Goal: Task Accomplishment & Management: Manage account settings

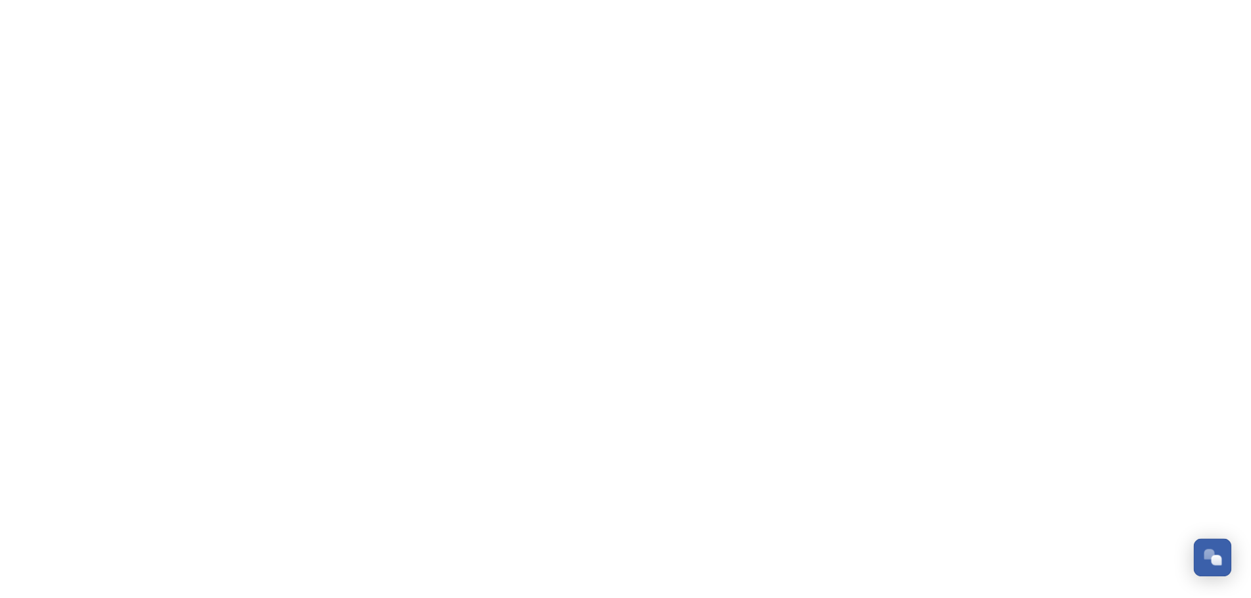
scroll to position [5375, 0]
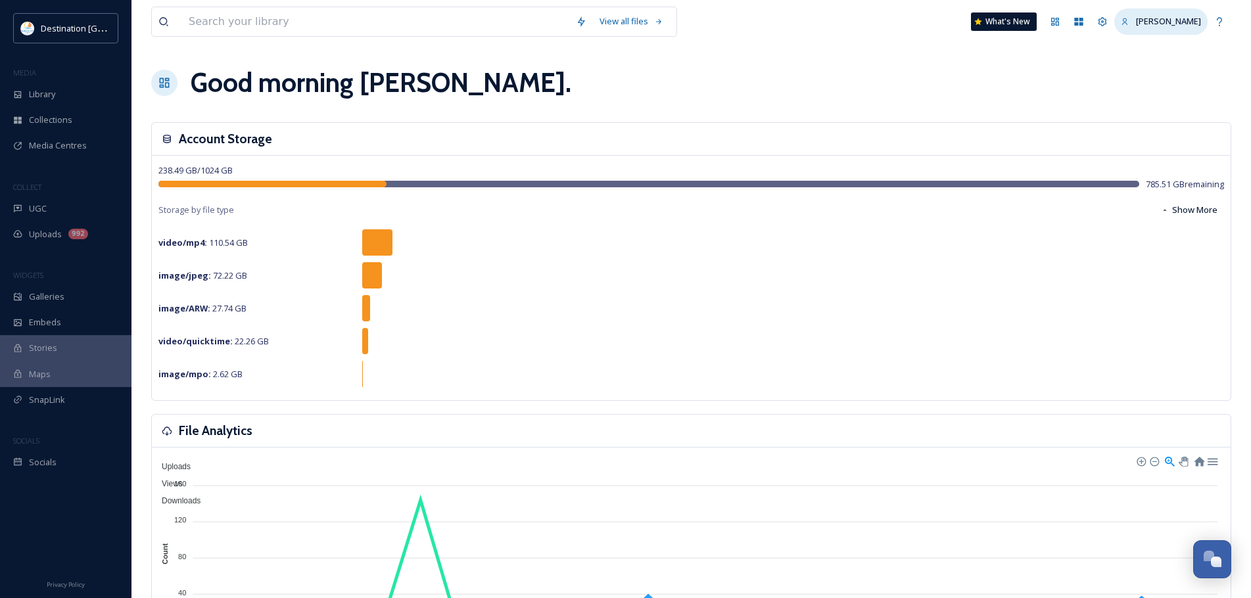
click at [1181, 28] on div "[PERSON_NAME]" at bounding box center [1160, 22] width 93 height 26
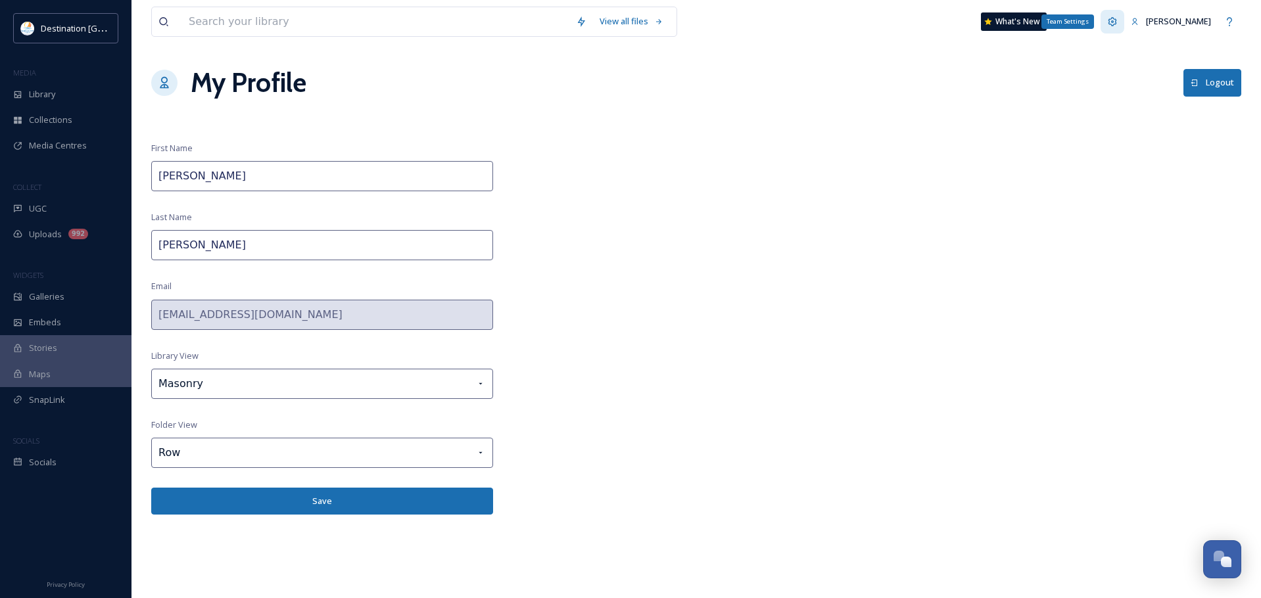
click at [1117, 20] on icon at bounding box center [1112, 21] width 9 height 9
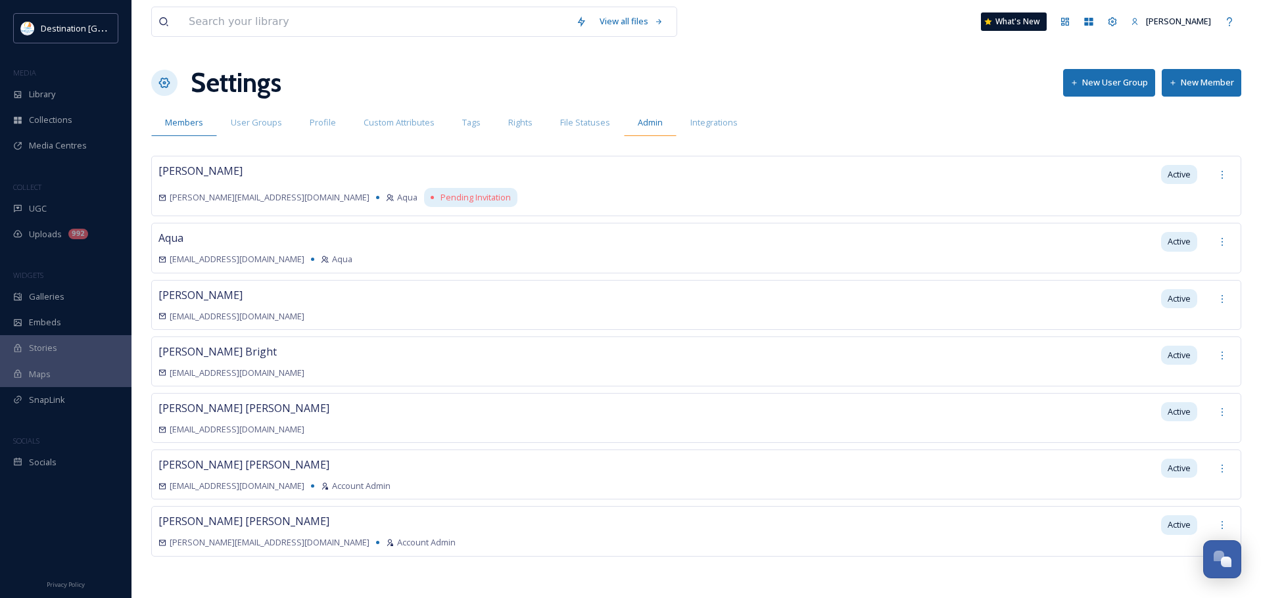
click at [654, 123] on span "Admin" at bounding box center [650, 122] width 25 height 12
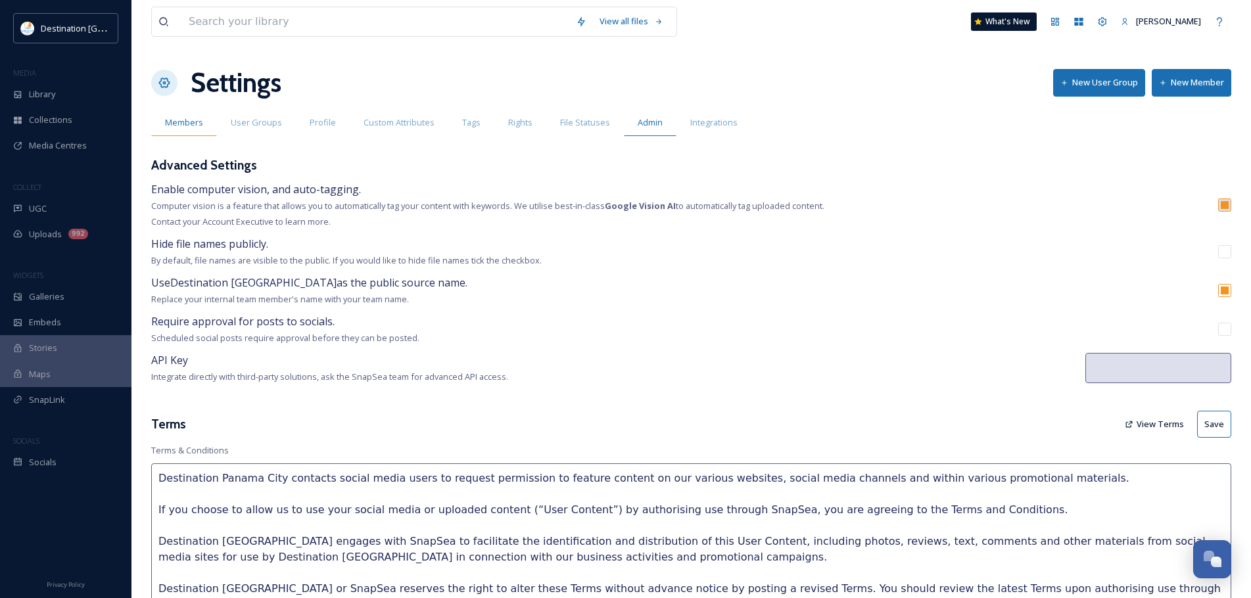
click at [180, 119] on span "Members" at bounding box center [184, 122] width 38 height 12
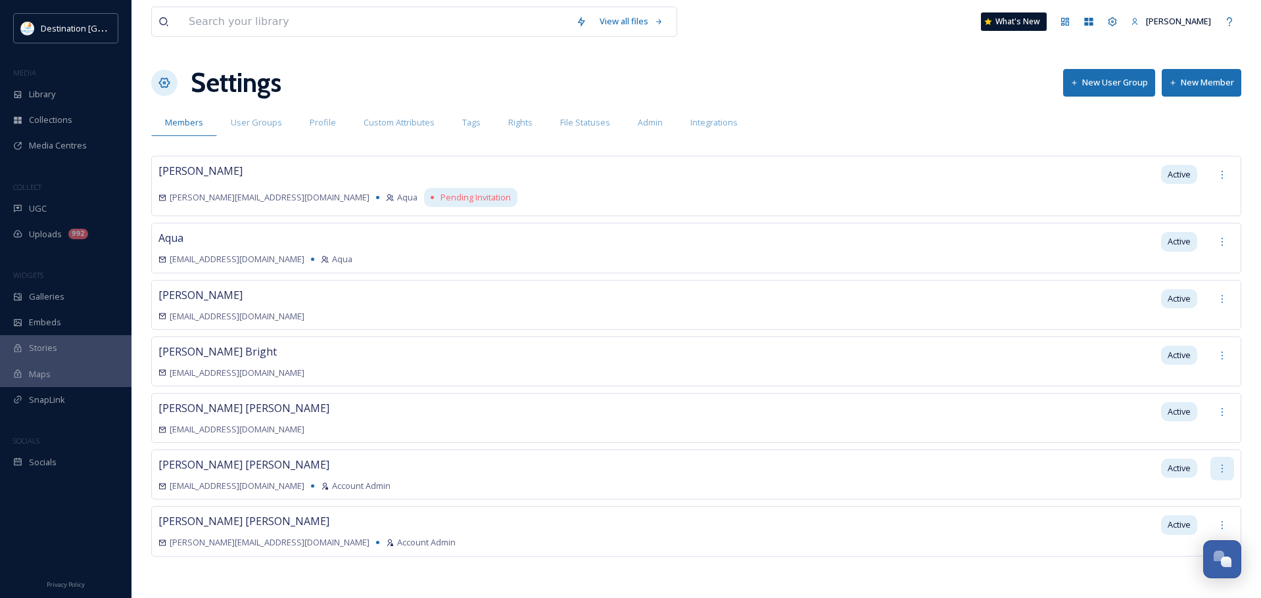
click at [1227, 466] on icon at bounding box center [1222, 469] width 11 height 11
click at [277, 451] on div "[PERSON_NAME] [EMAIL_ADDRESS][DOMAIN_NAME] Account Admin Active" at bounding box center [696, 475] width 1090 height 50
click at [205, 463] on span "[PERSON_NAME]" at bounding box center [243, 465] width 171 height 14
click at [642, 122] on span "Admin" at bounding box center [650, 122] width 25 height 12
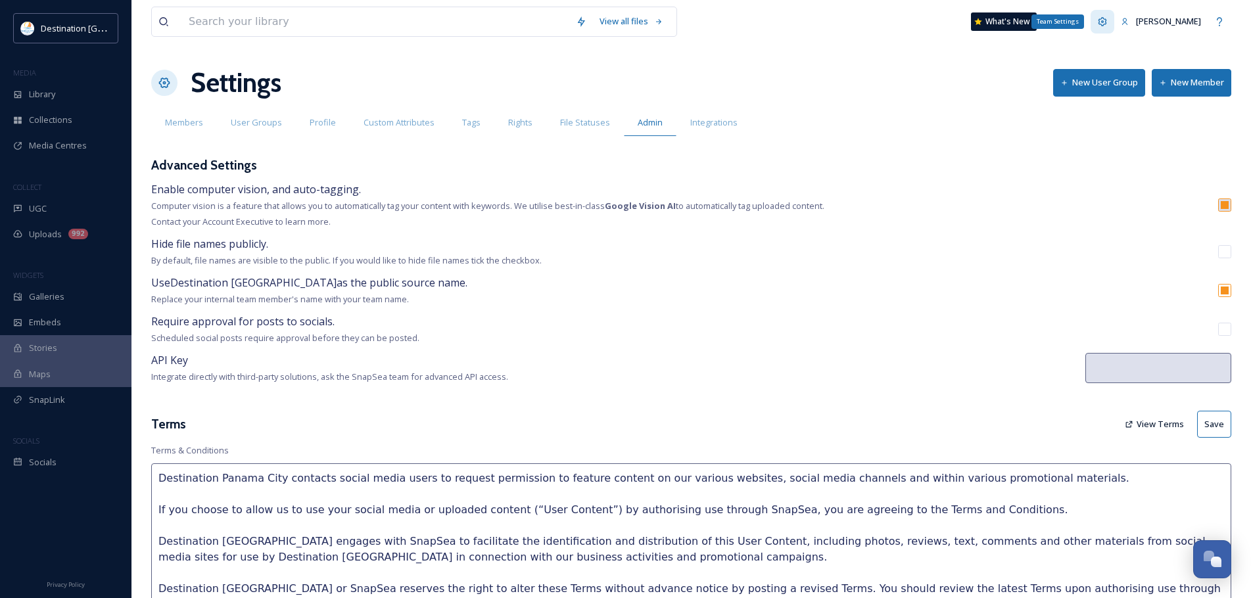
click at [1114, 27] on div "Team Settings" at bounding box center [1103, 22] width 24 height 24
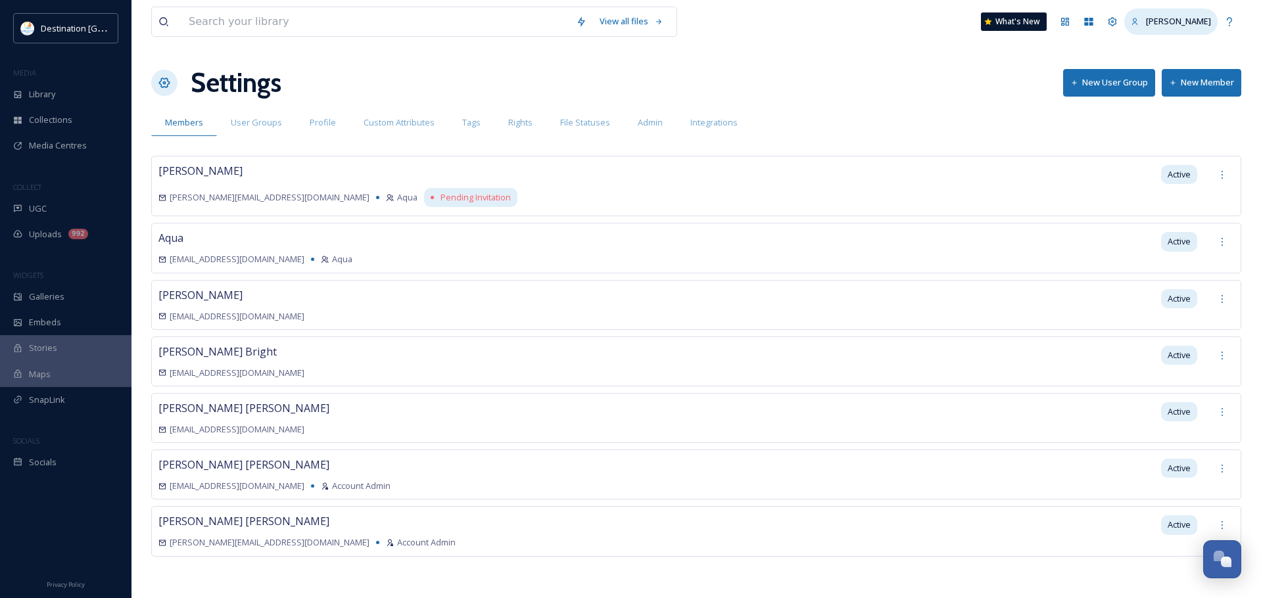
click at [1189, 14] on div "[PERSON_NAME]" at bounding box center [1170, 22] width 93 height 26
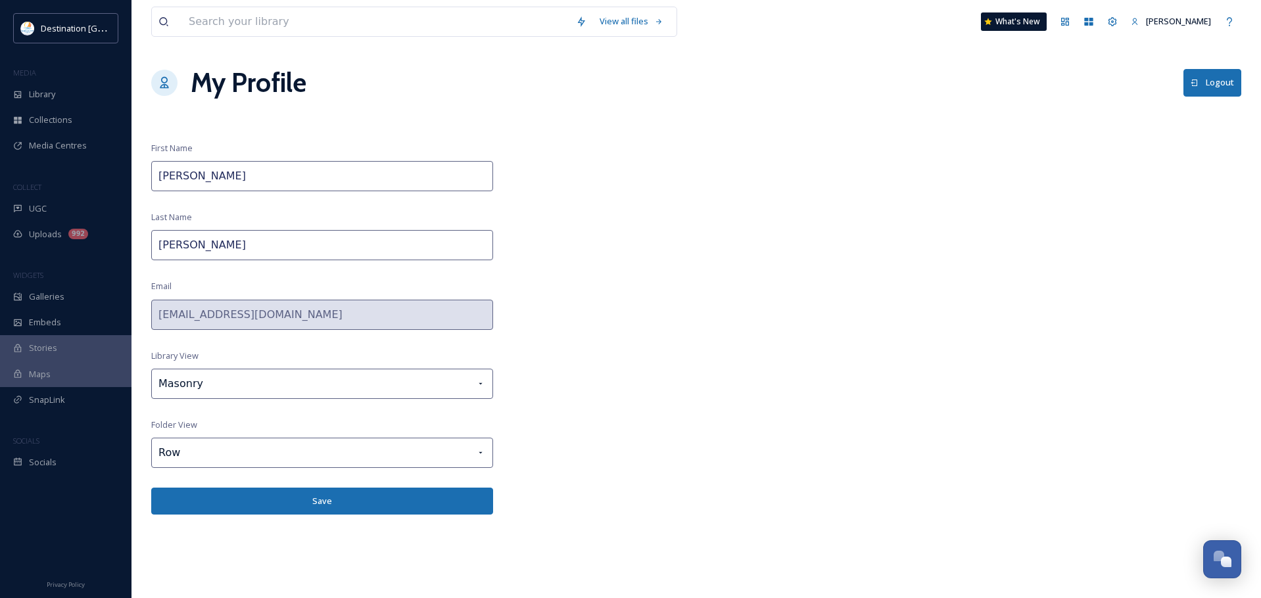
click at [1208, 82] on button "Logout" at bounding box center [1212, 82] width 58 height 27
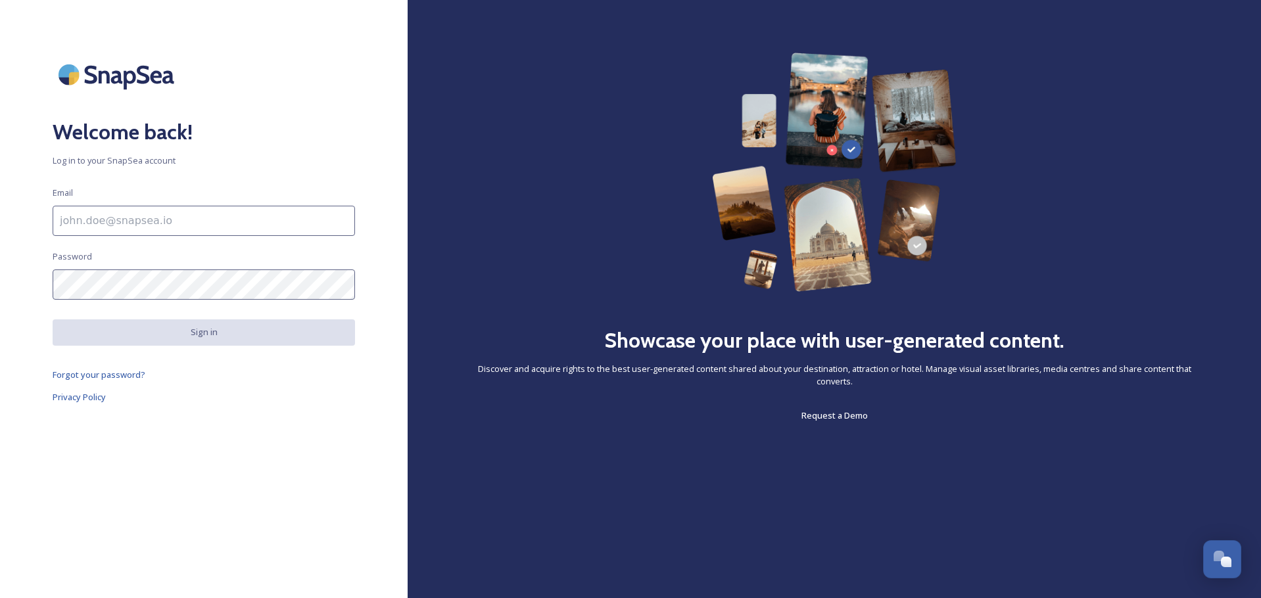
click at [201, 216] on input at bounding box center [204, 221] width 302 height 30
type input "[EMAIL_ADDRESS][DOMAIN_NAME]"
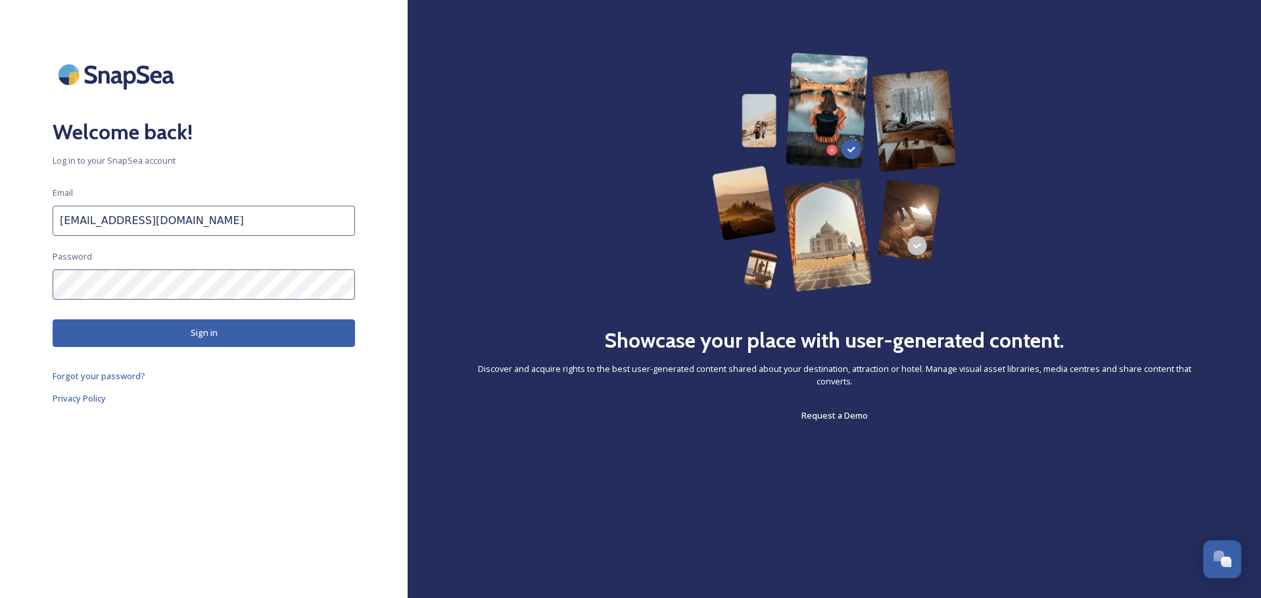
click at [187, 327] on button "Sign in" at bounding box center [204, 333] width 302 height 27
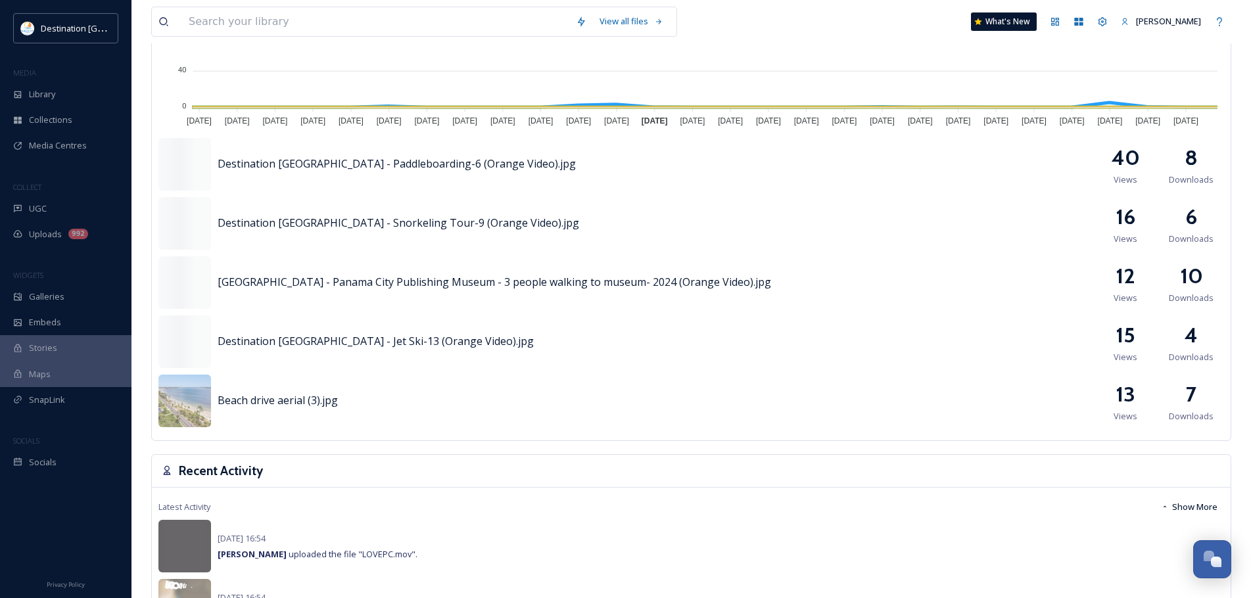
scroll to position [993, 0]
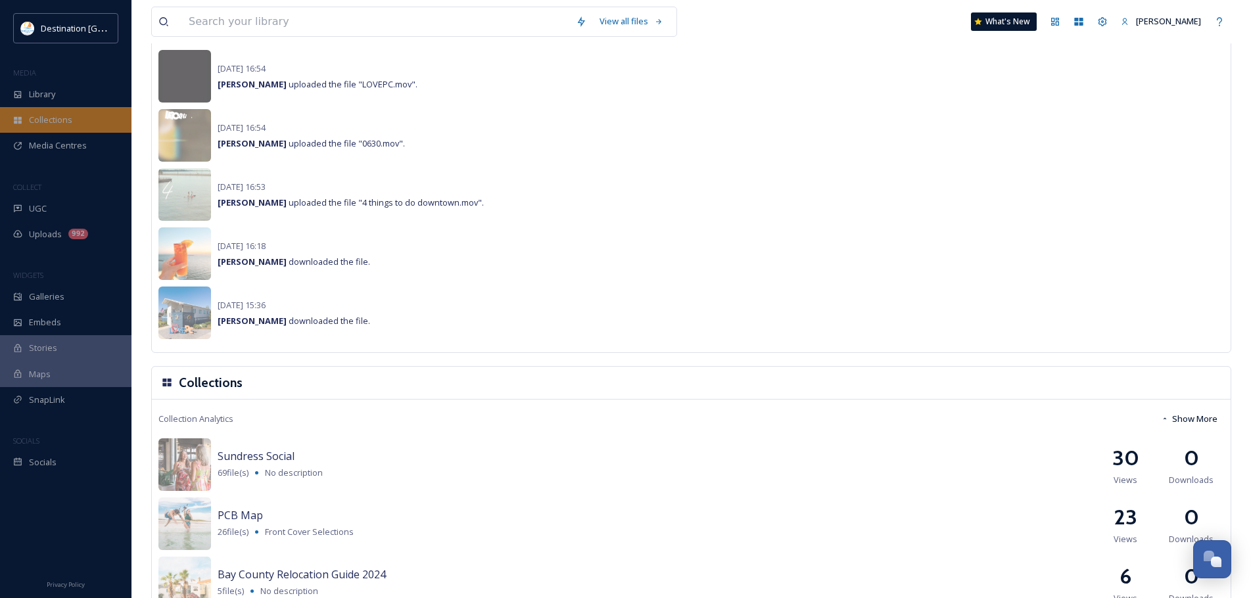
click at [70, 112] on div "Collections" at bounding box center [65, 120] width 131 height 26
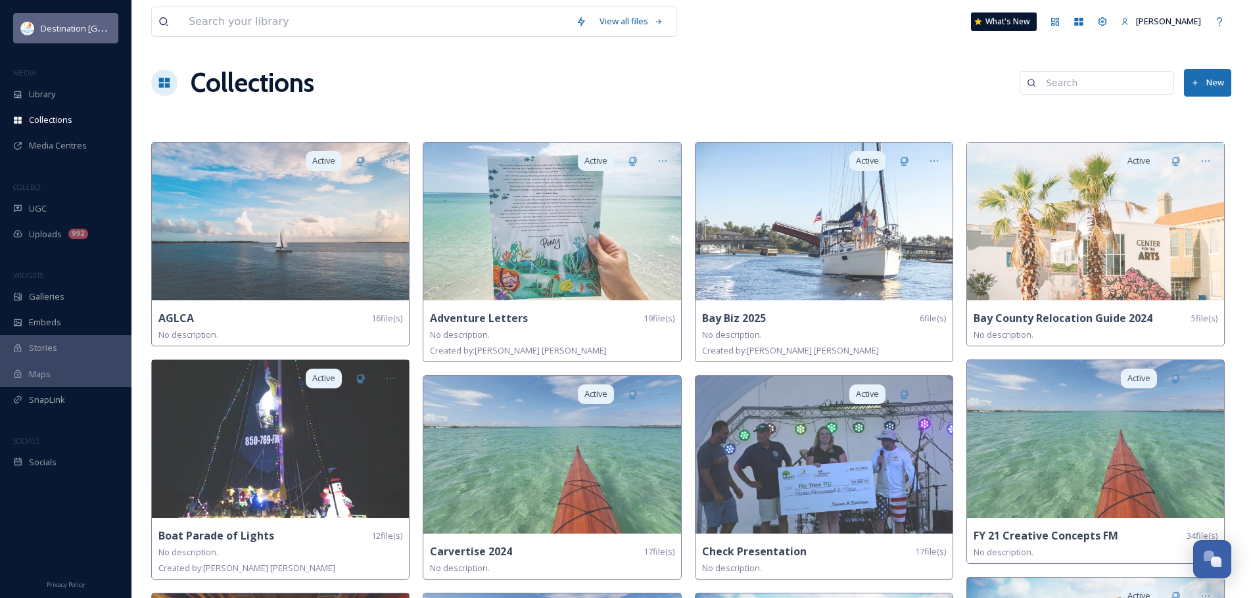
click at [65, 19] on div "Destination [GEOGRAPHIC_DATA]" at bounding box center [65, 28] width 105 height 30
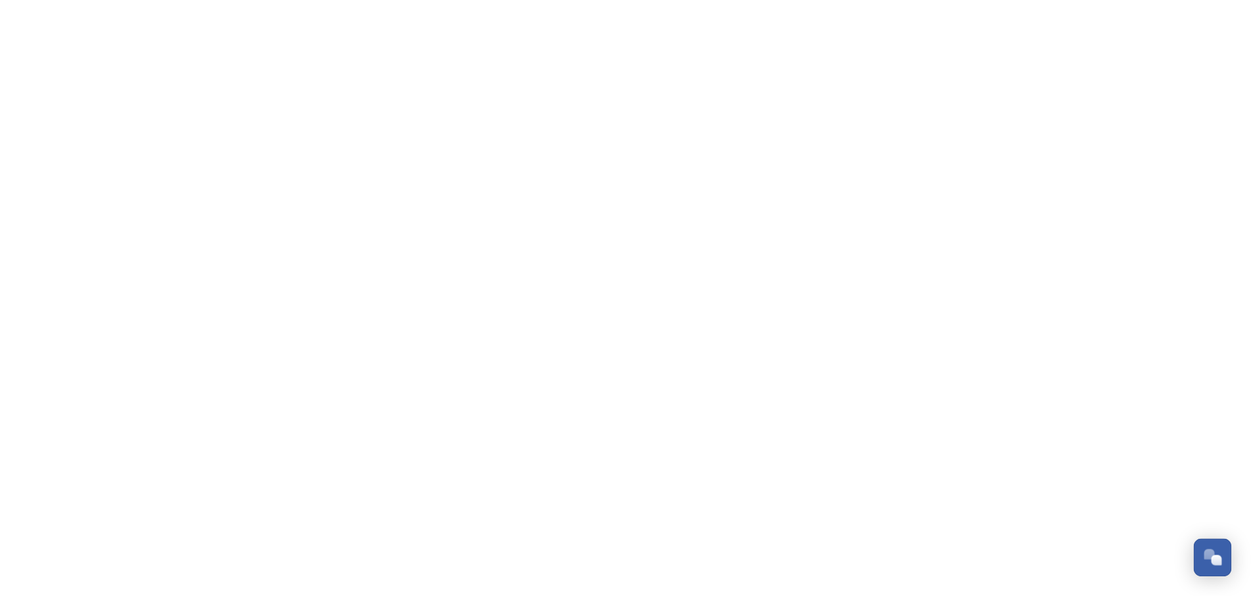
scroll to position [5375, 0]
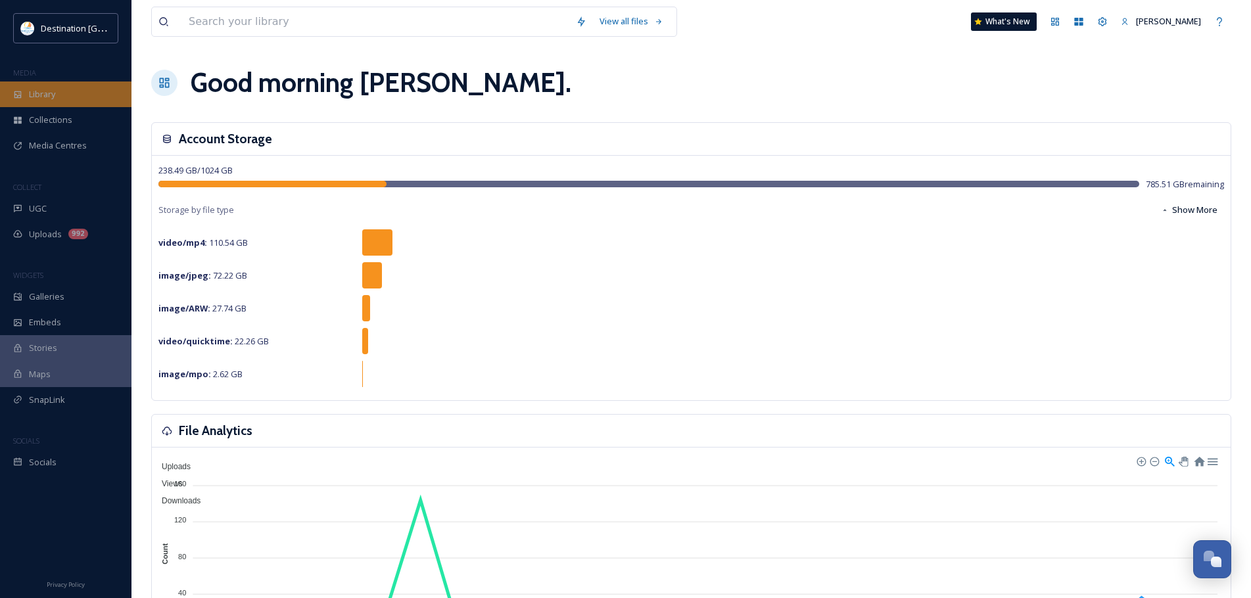
click at [73, 91] on div "Library" at bounding box center [65, 95] width 131 height 26
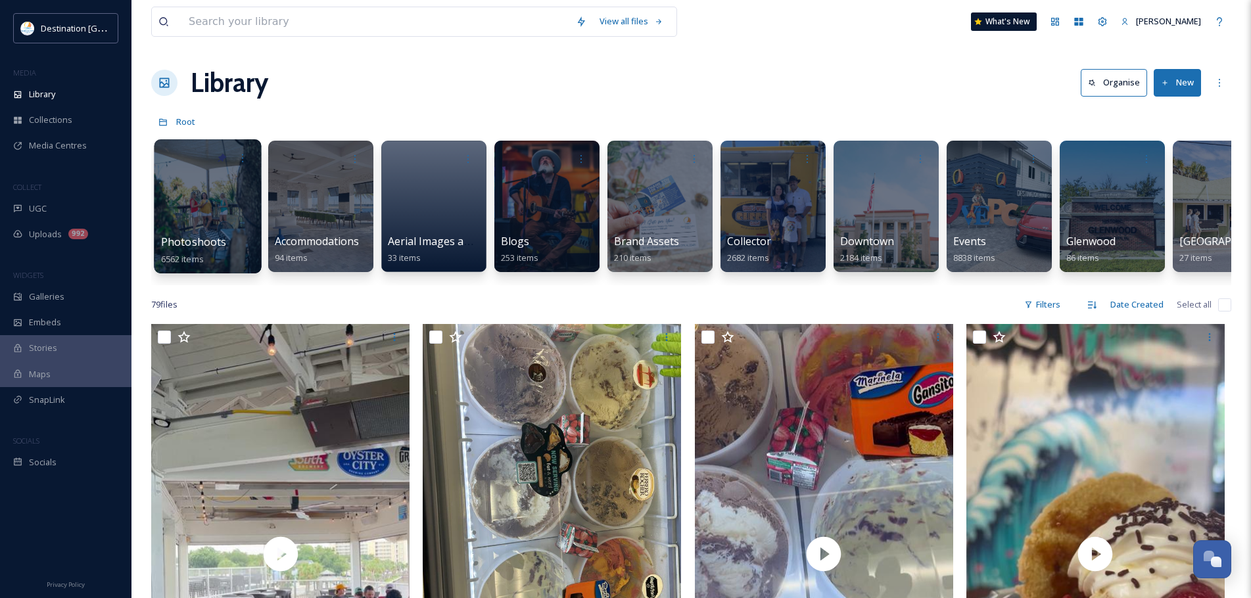
click at [223, 208] on div at bounding box center [207, 206] width 107 height 134
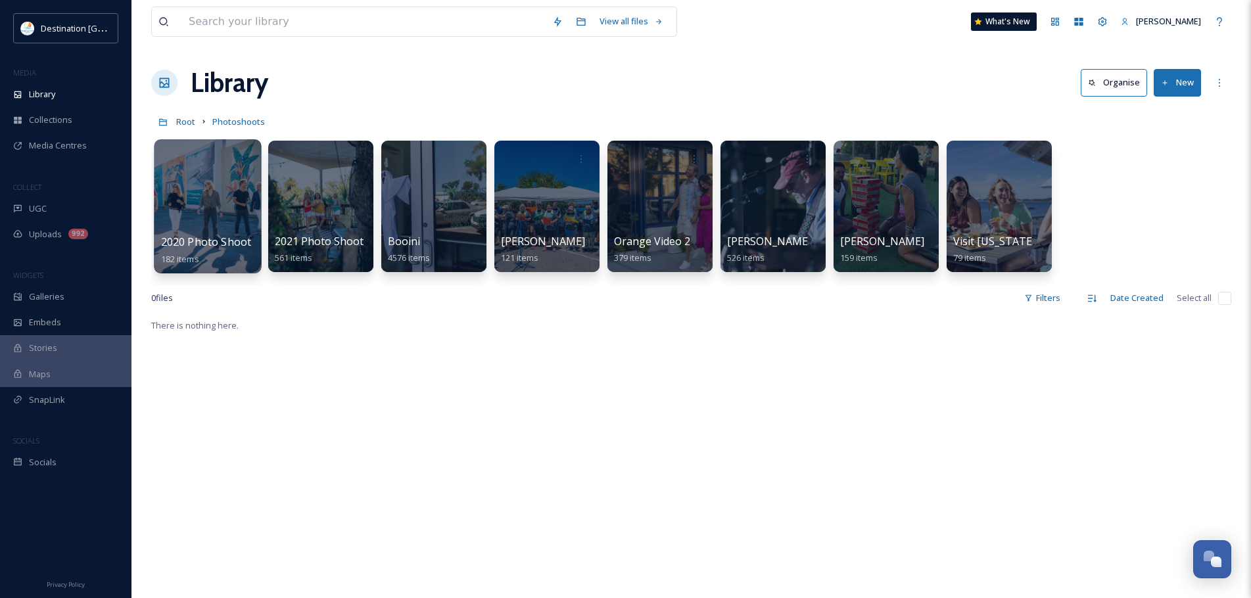
click at [233, 218] on div at bounding box center [207, 206] width 107 height 134
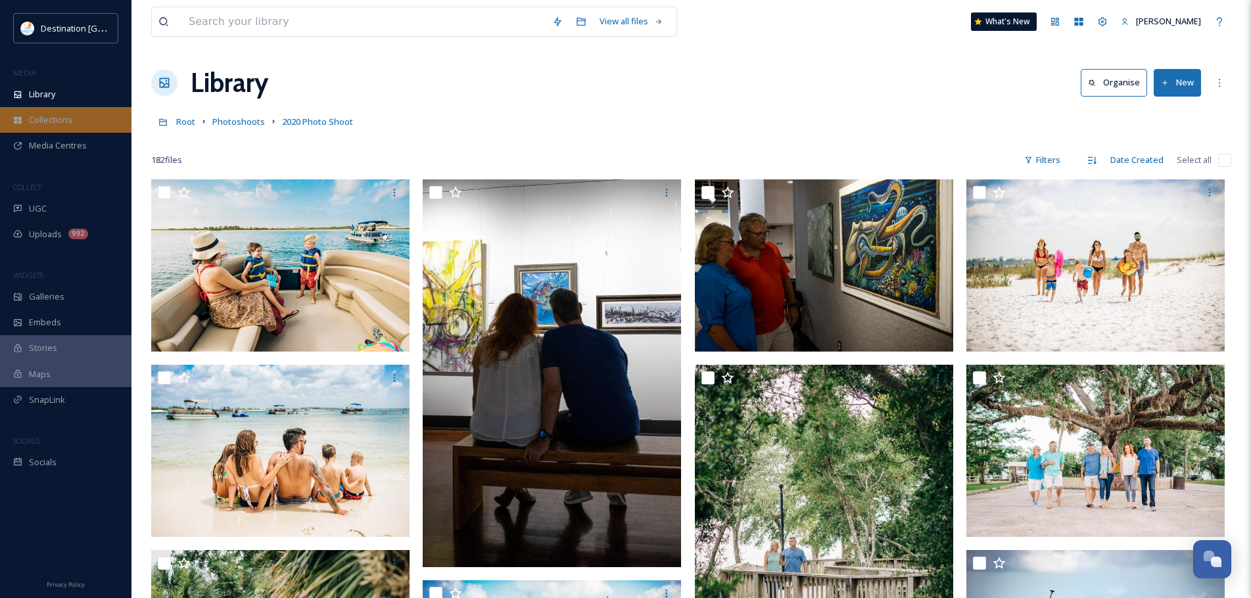
click at [93, 111] on div "Collections" at bounding box center [65, 120] width 131 height 26
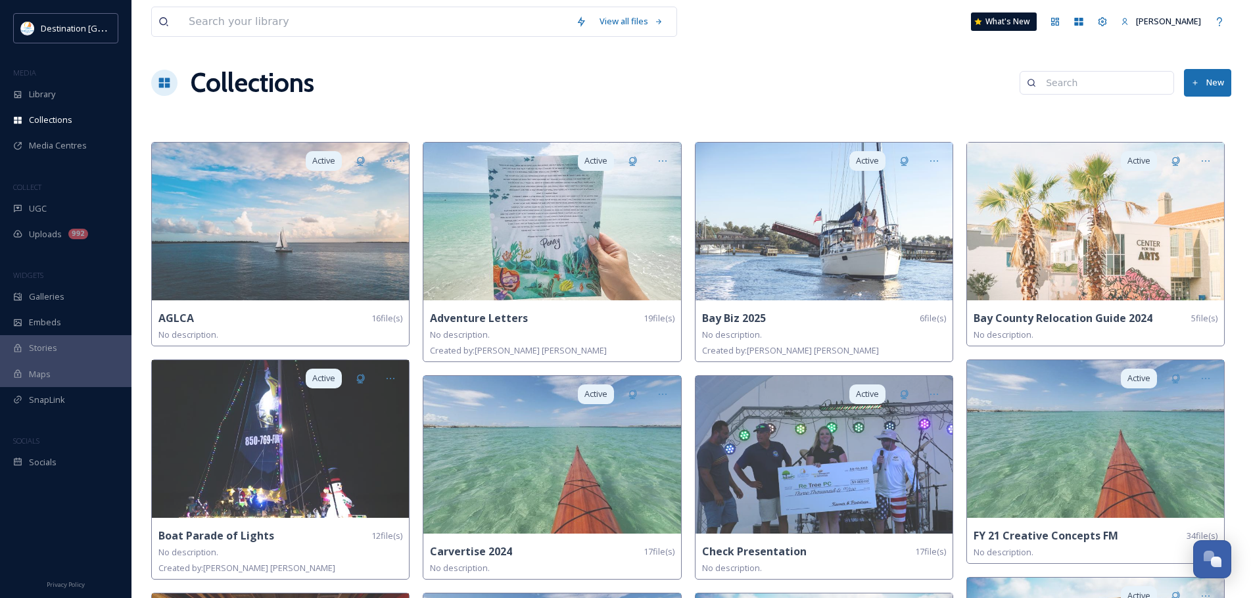
click at [1203, 78] on button "New" at bounding box center [1207, 82] width 47 height 27
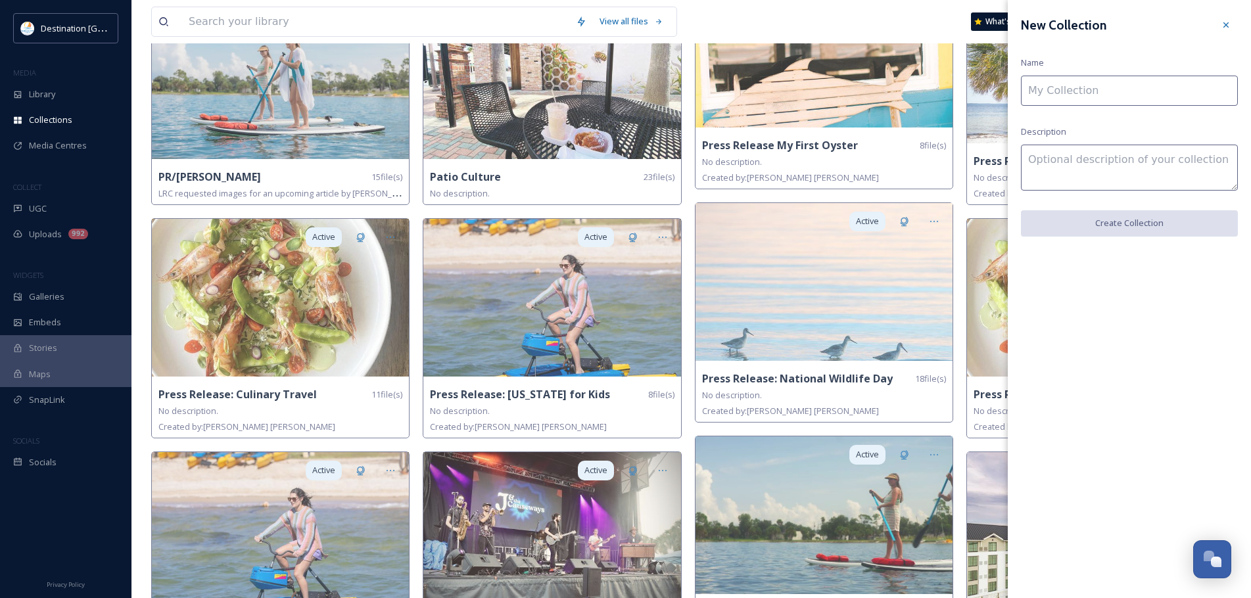
scroll to position [1183, 0]
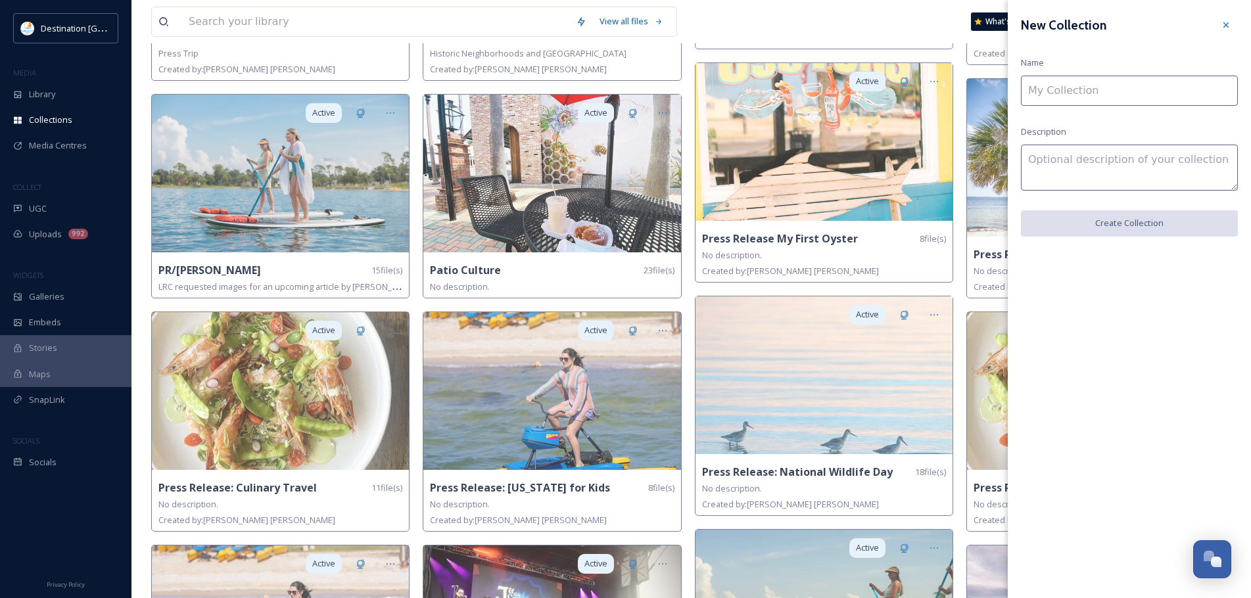
click at [1068, 78] on input at bounding box center [1129, 91] width 217 height 30
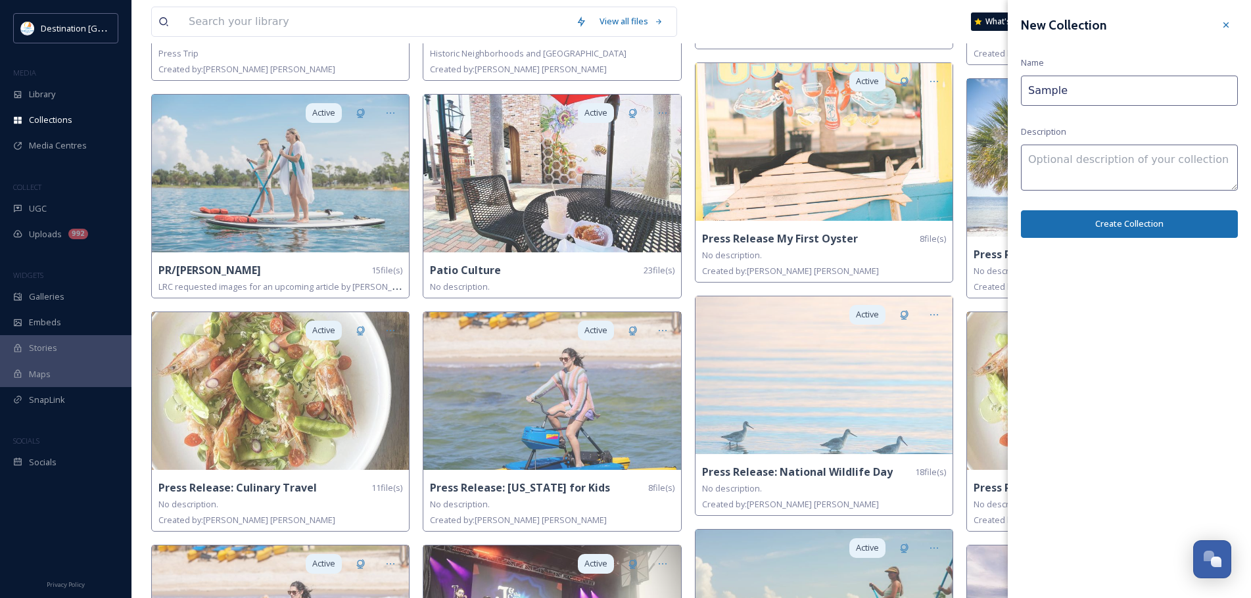
type input "Sample"
click at [1100, 152] on textarea at bounding box center [1129, 168] width 217 height 46
type textarea "Sample"
click at [1123, 226] on button "Create Collection" at bounding box center [1129, 223] width 217 height 27
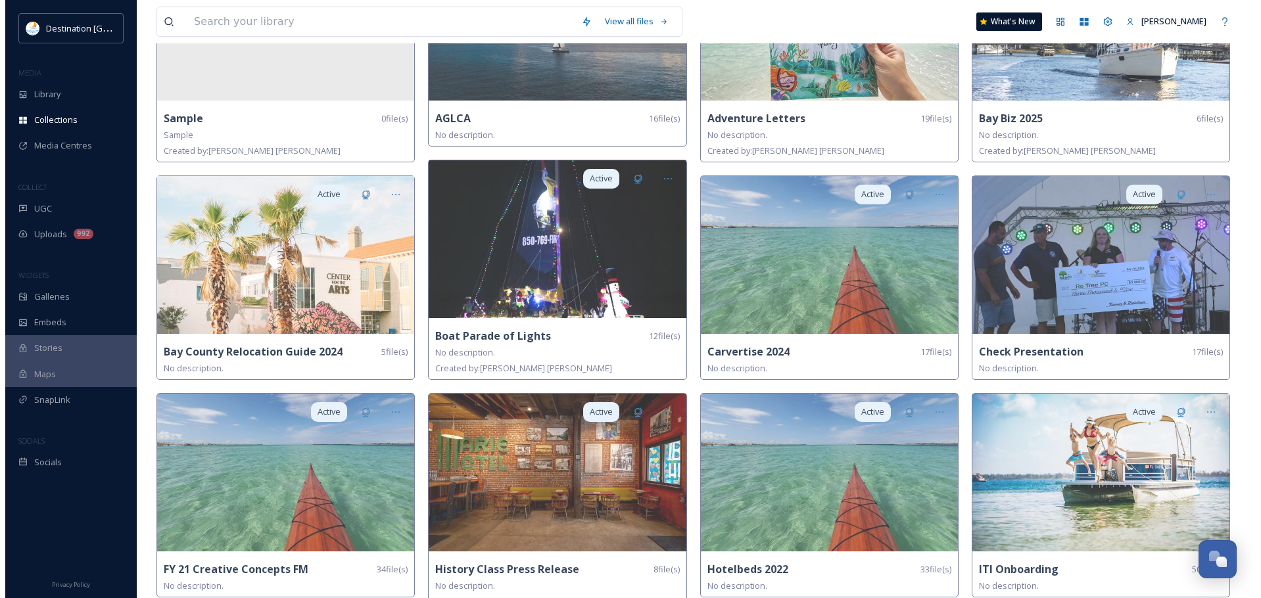
scroll to position [0, 0]
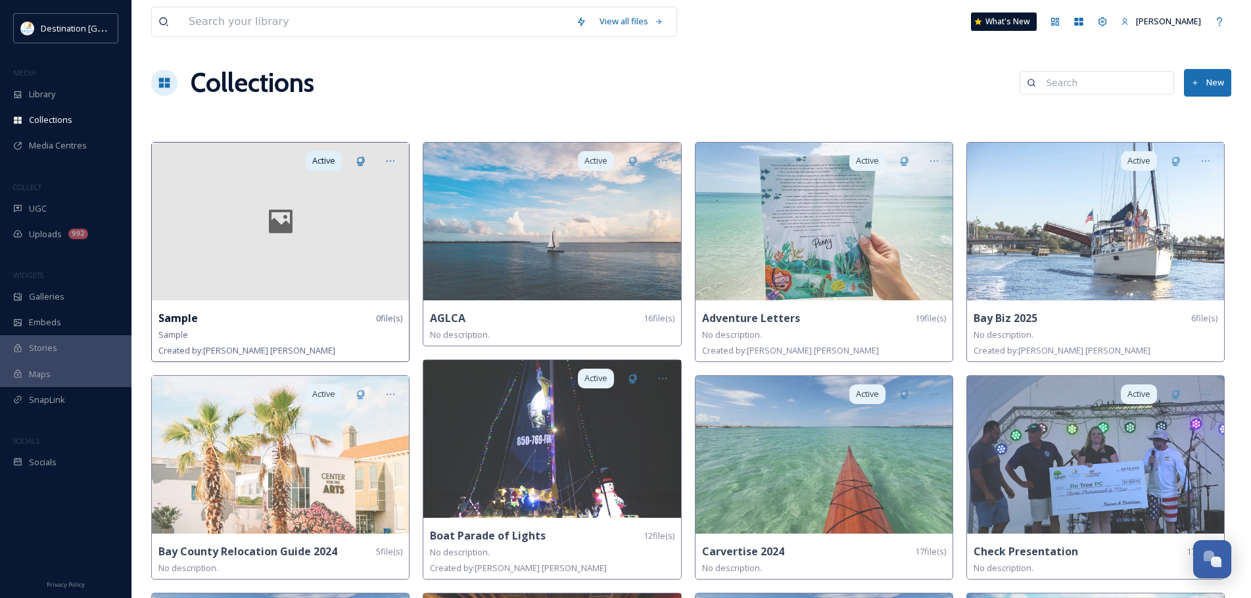
click at [285, 250] on div at bounding box center [280, 222] width 257 height 158
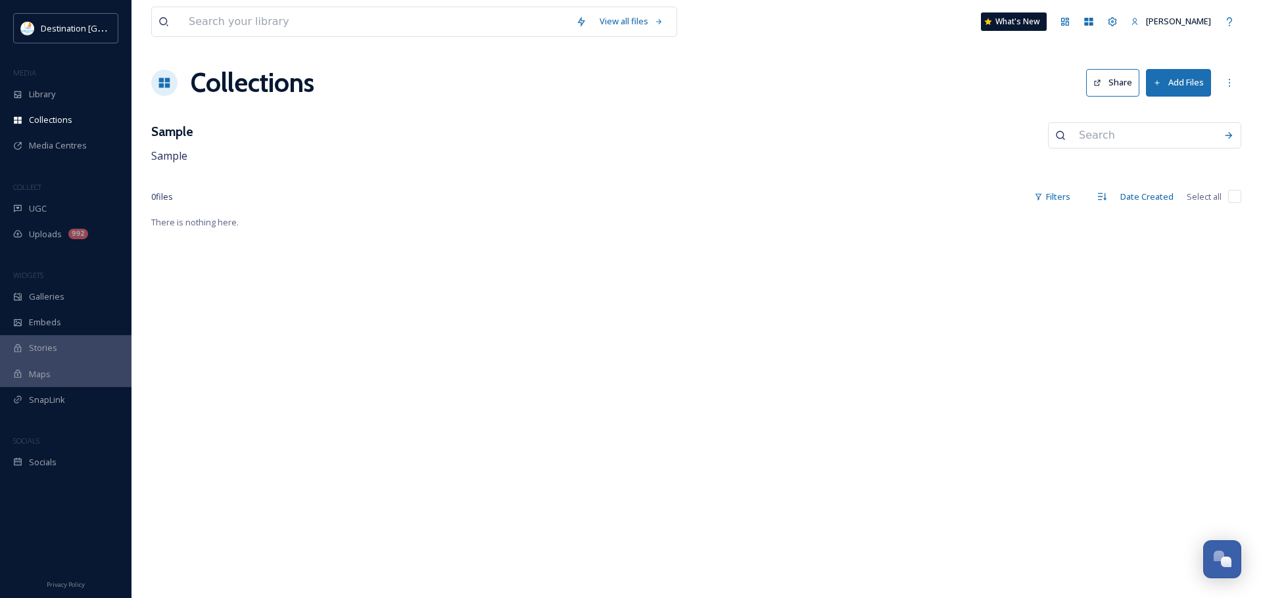
click at [1177, 78] on button "Add Files" at bounding box center [1178, 82] width 65 height 27
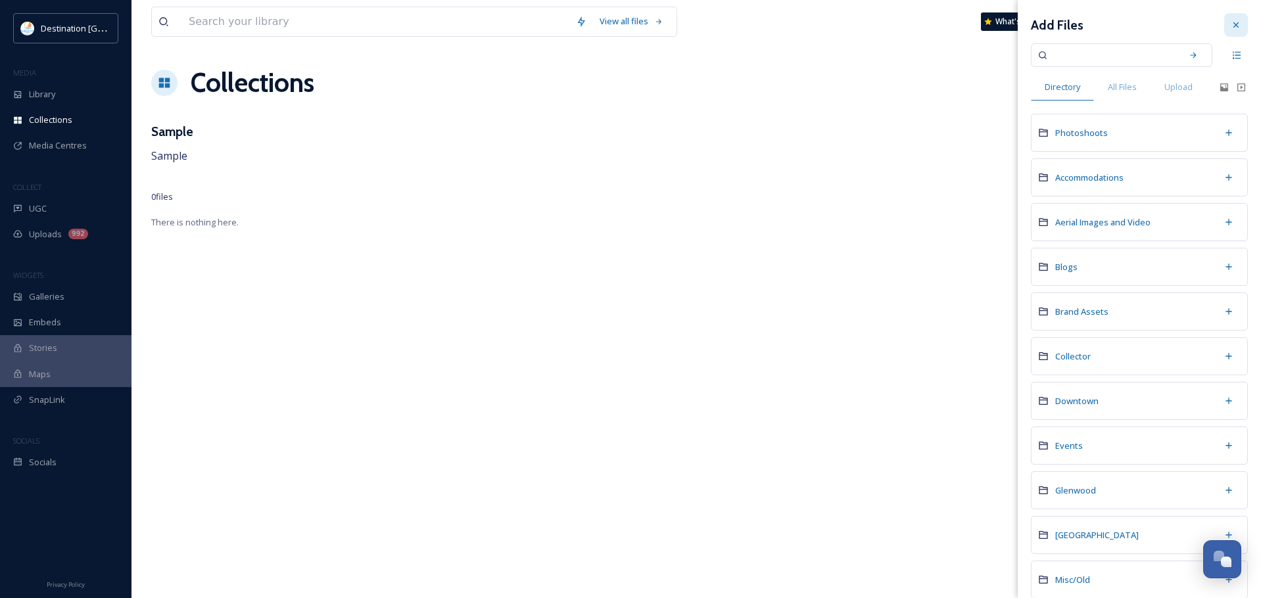
click at [1231, 21] on icon at bounding box center [1236, 25] width 11 height 11
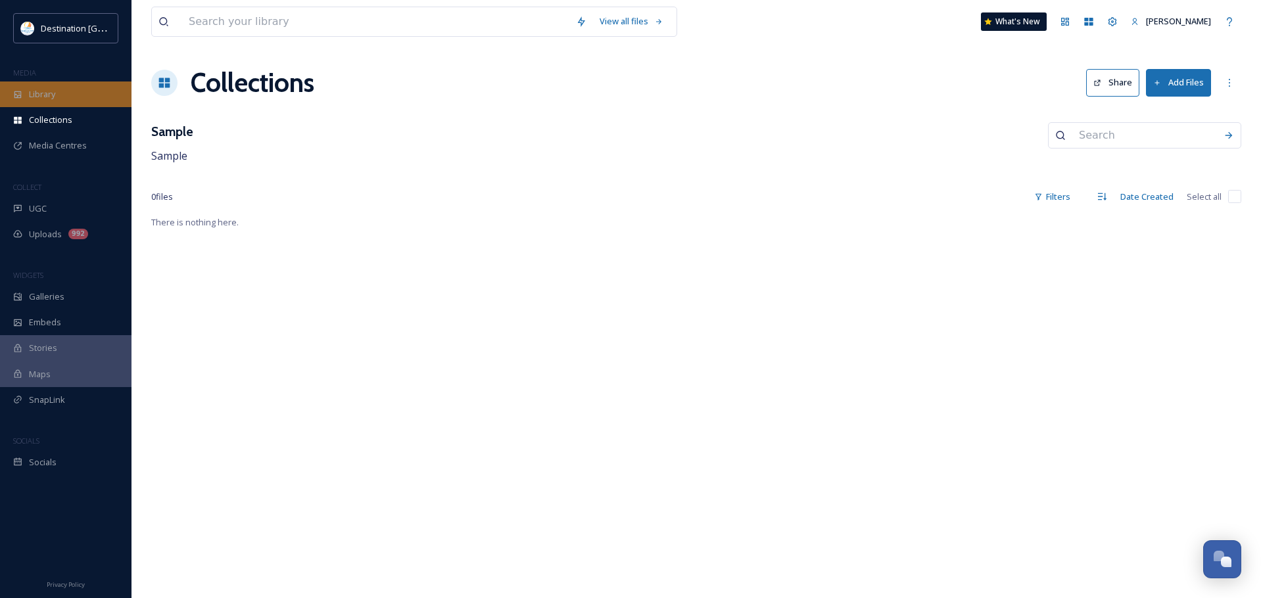
click at [49, 88] on span "Library" at bounding box center [42, 94] width 26 height 12
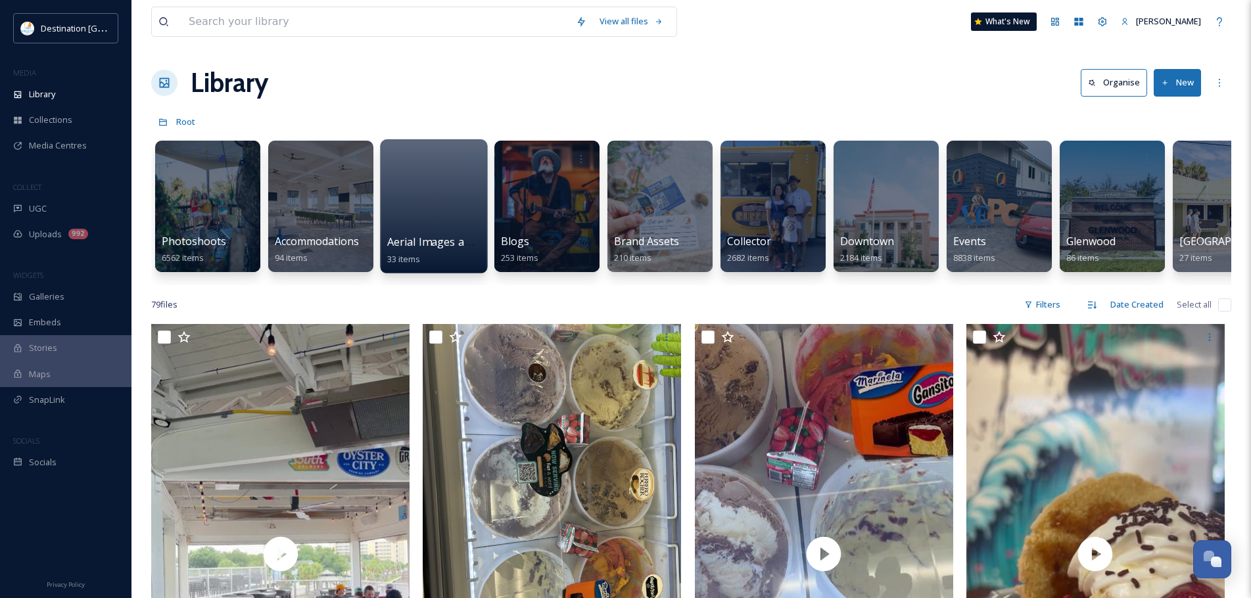
click at [423, 207] on div at bounding box center [433, 206] width 107 height 134
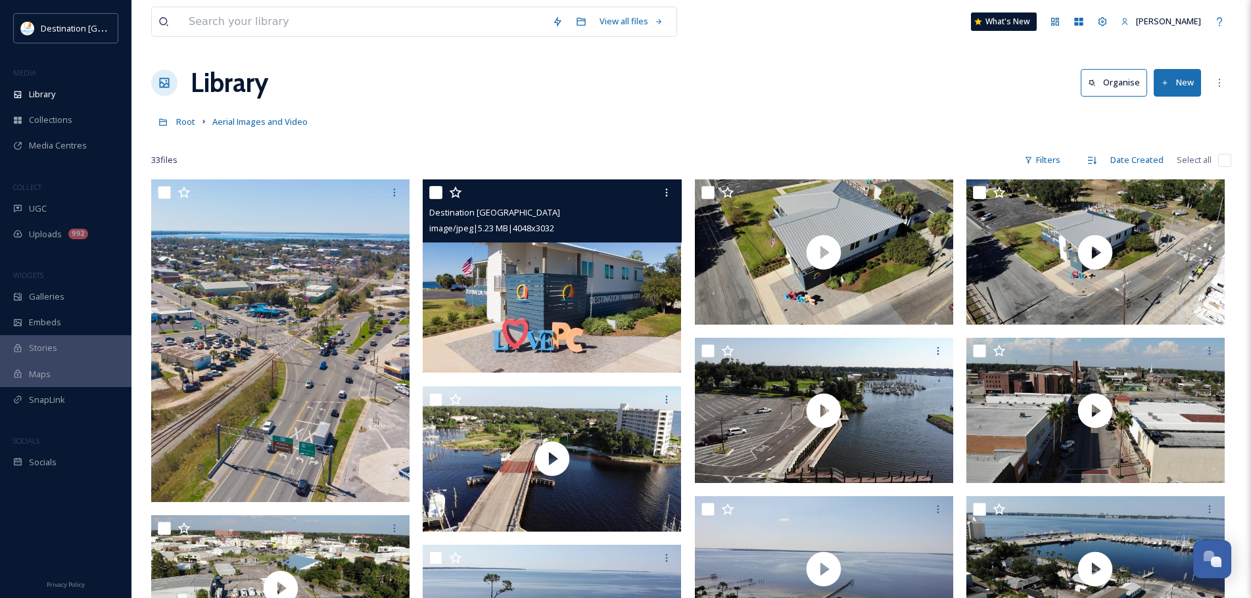
click at [437, 189] on input "checkbox" at bounding box center [435, 192] width 13 height 13
checkbox input "true"
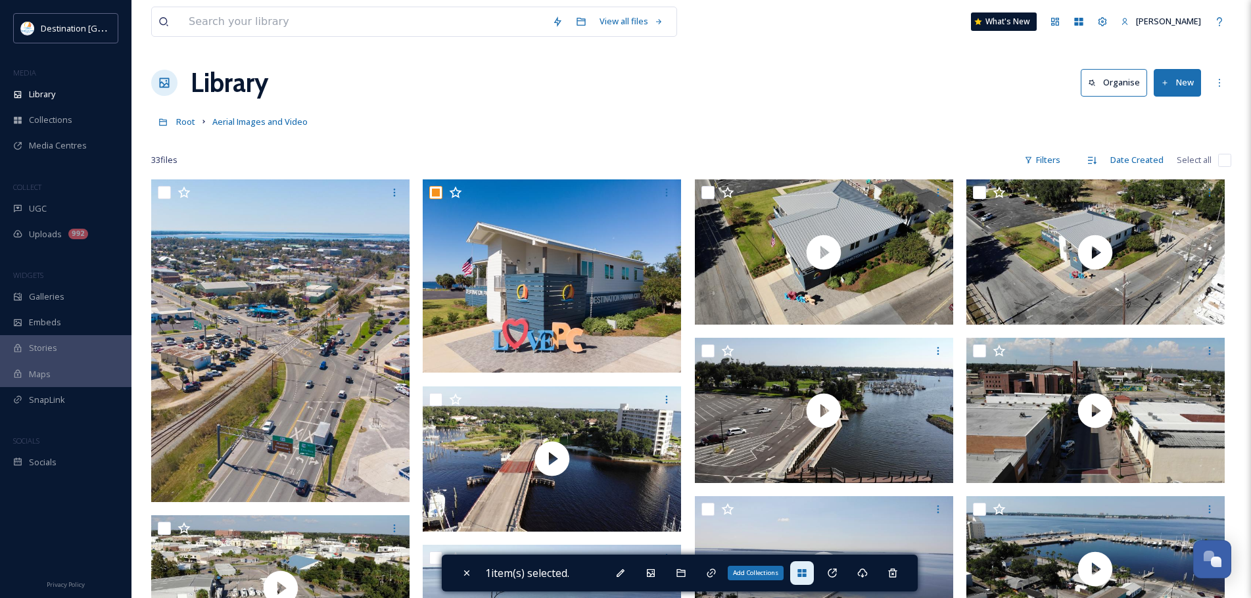
click at [805, 575] on icon at bounding box center [802, 573] width 11 height 11
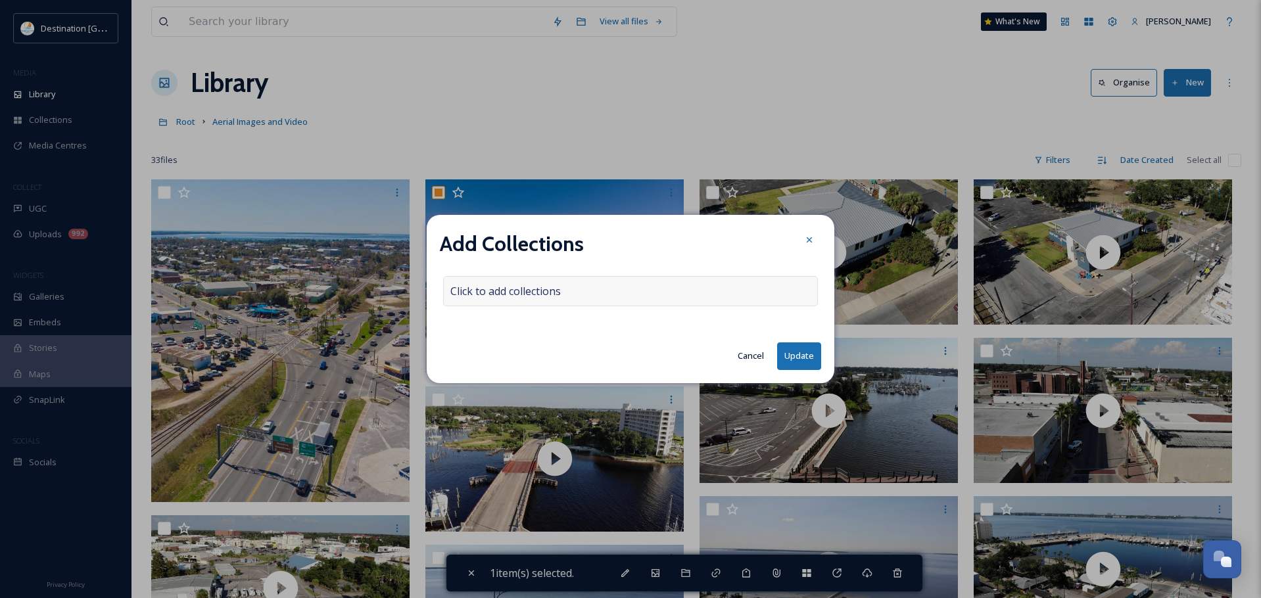
click at [528, 290] on span "Click to add collections" at bounding box center [505, 291] width 110 height 16
click at [707, 298] on div at bounding box center [630, 291] width 375 height 30
click at [692, 292] on div at bounding box center [630, 291] width 375 height 30
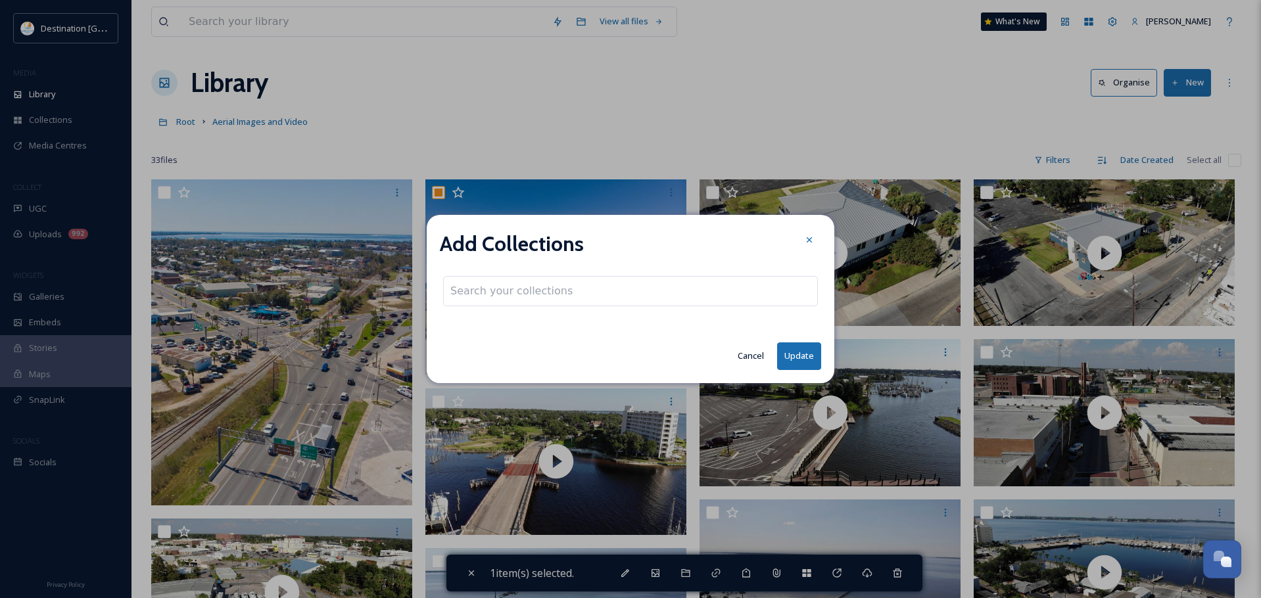
drag, startPoint x: 604, startPoint y: 292, endPoint x: 454, endPoint y: 279, distance: 149.8
click at [599, 292] on div at bounding box center [630, 291] width 375 height 30
click at [479, 302] on input at bounding box center [516, 291] width 145 height 29
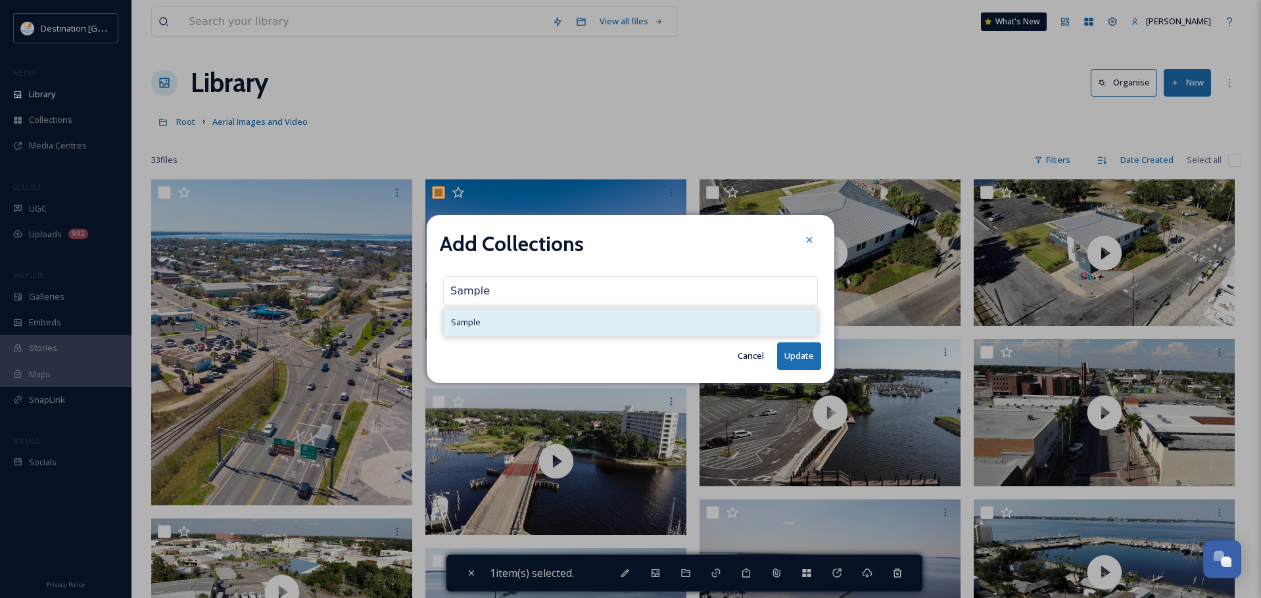
type input "Sample"
click at [493, 325] on div "Sample" at bounding box center [630, 323] width 372 height 26
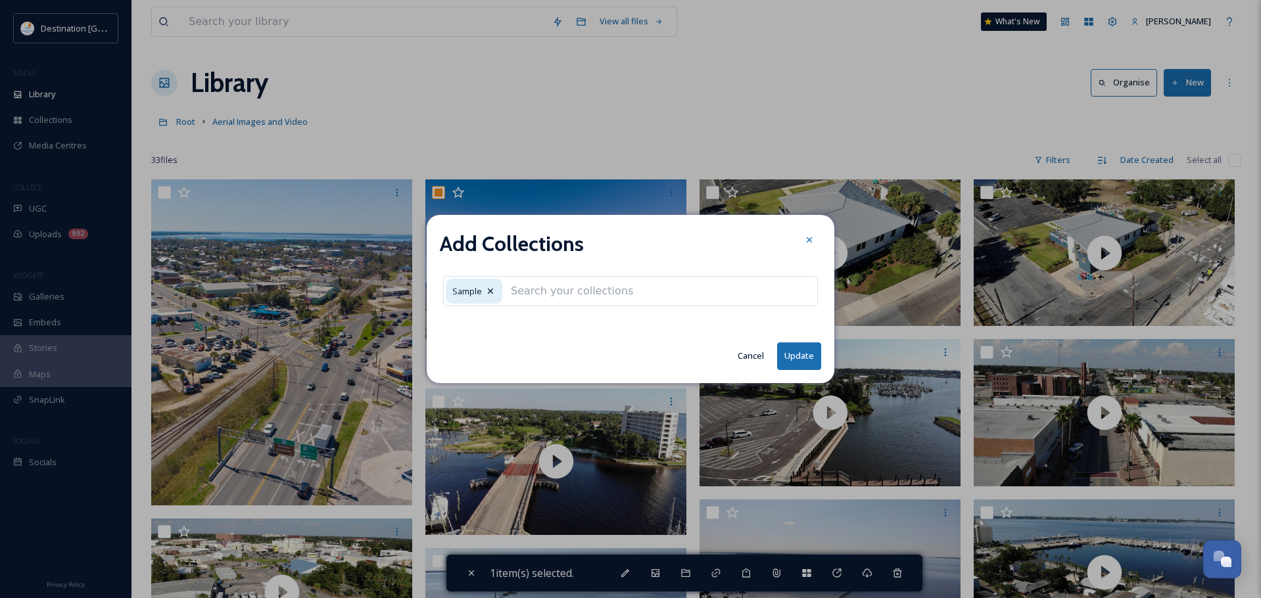
click at [803, 362] on button "Update" at bounding box center [799, 356] width 44 height 27
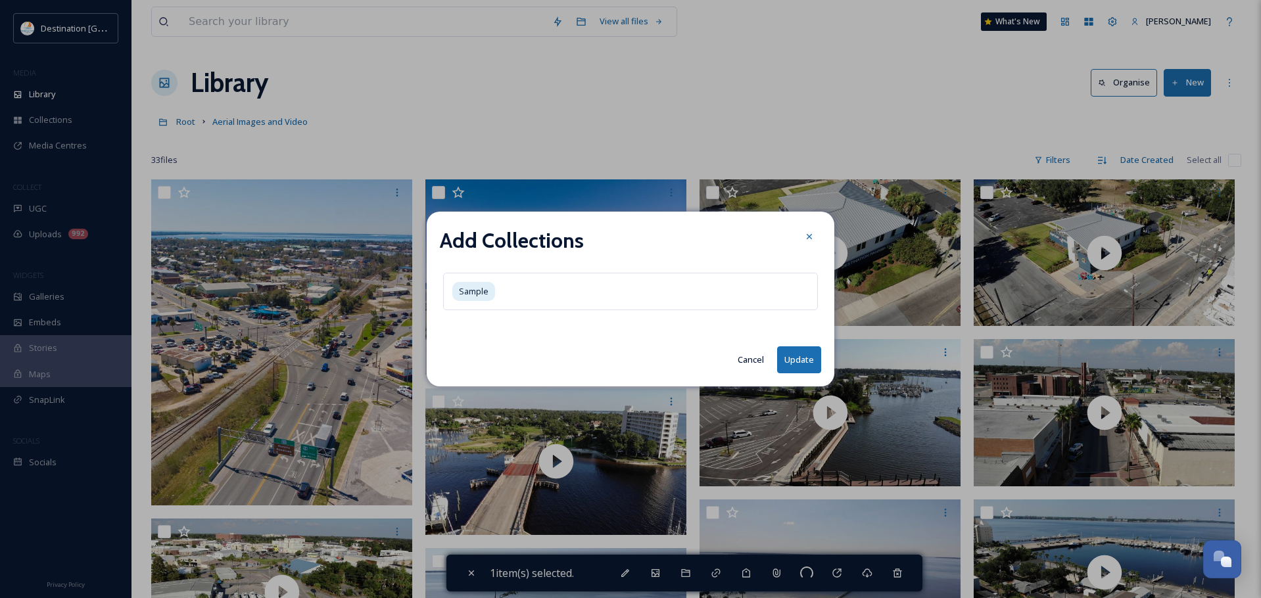
checkbox input "false"
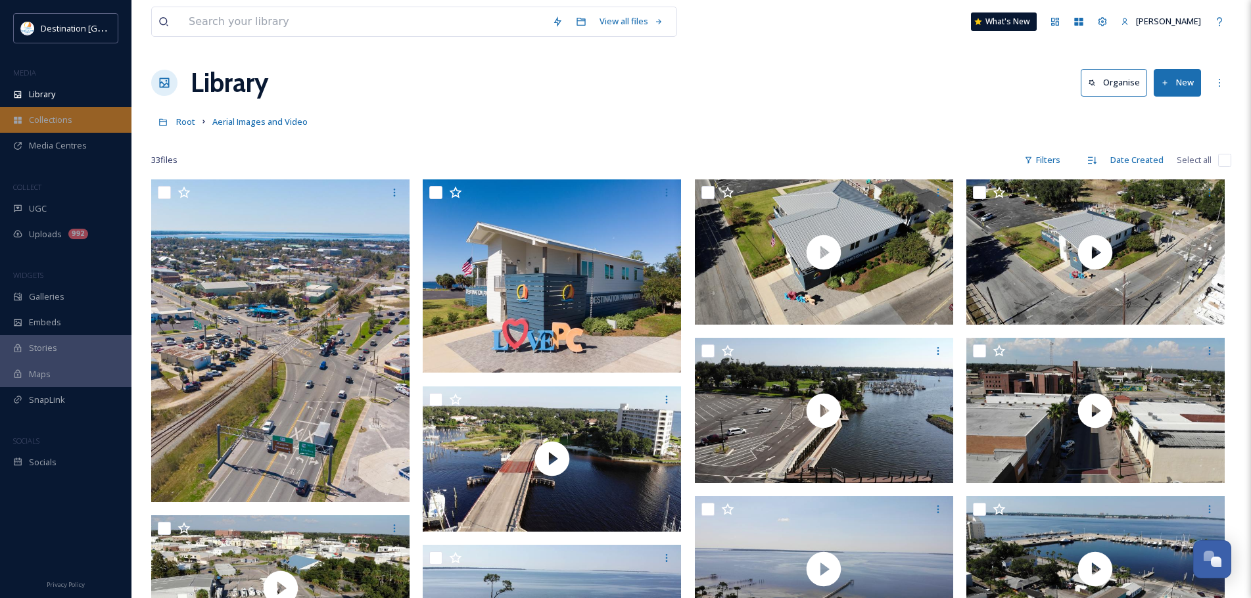
click at [84, 112] on div "Collections" at bounding box center [65, 120] width 131 height 26
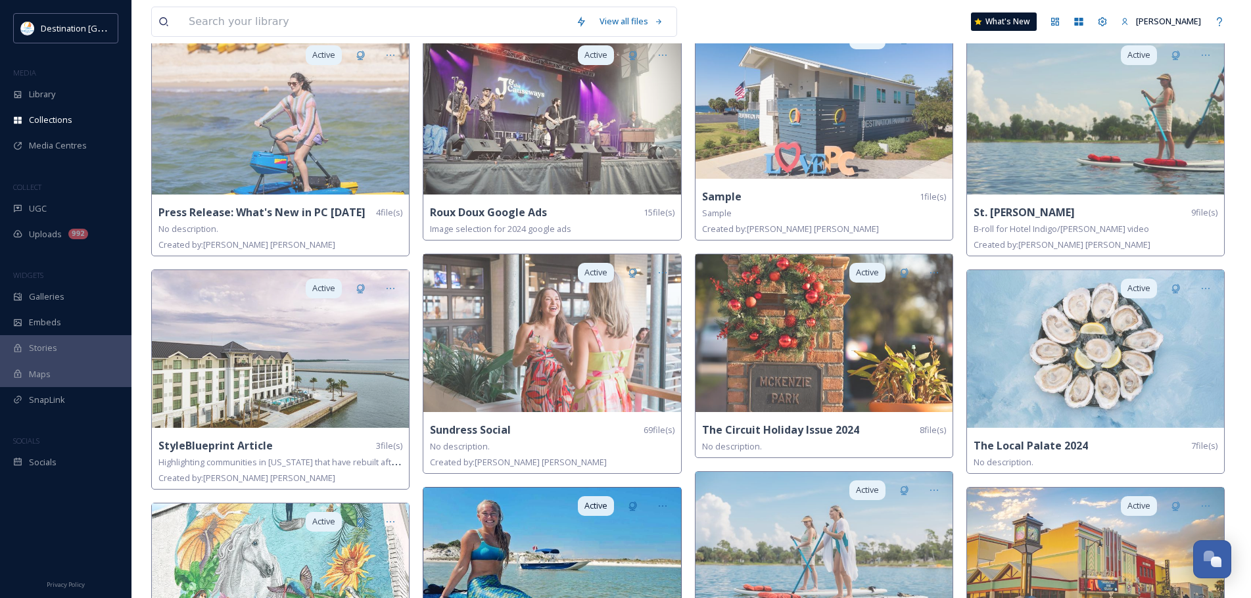
scroll to position [1609, 0]
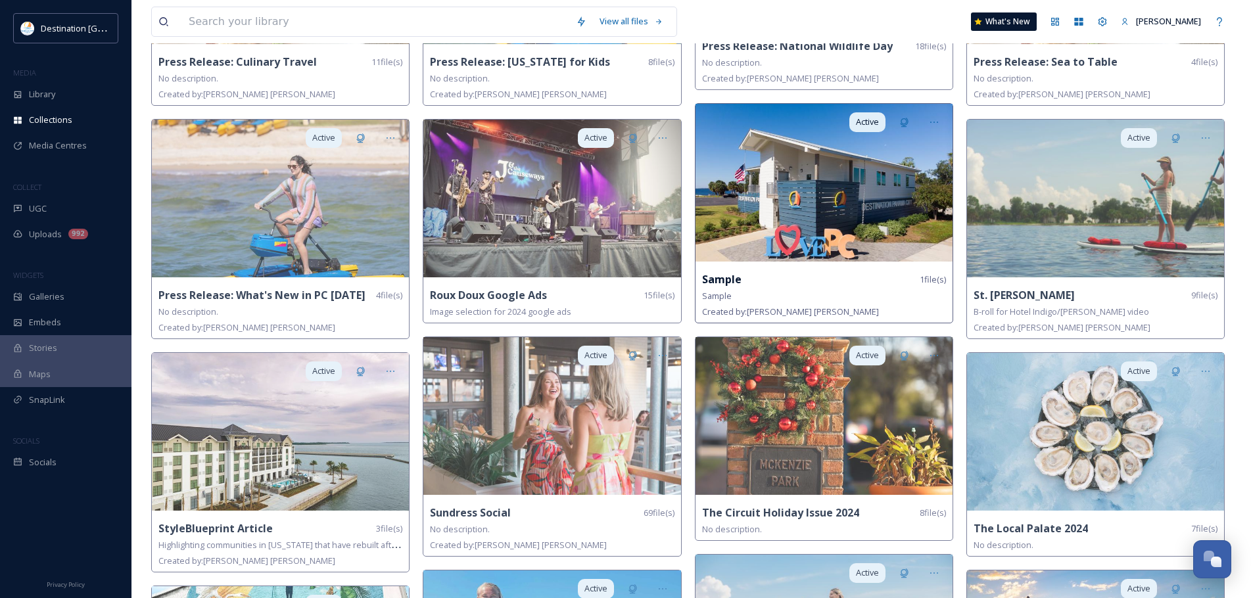
click at [725, 196] on img at bounding box center [824, 183] width 257 height 158
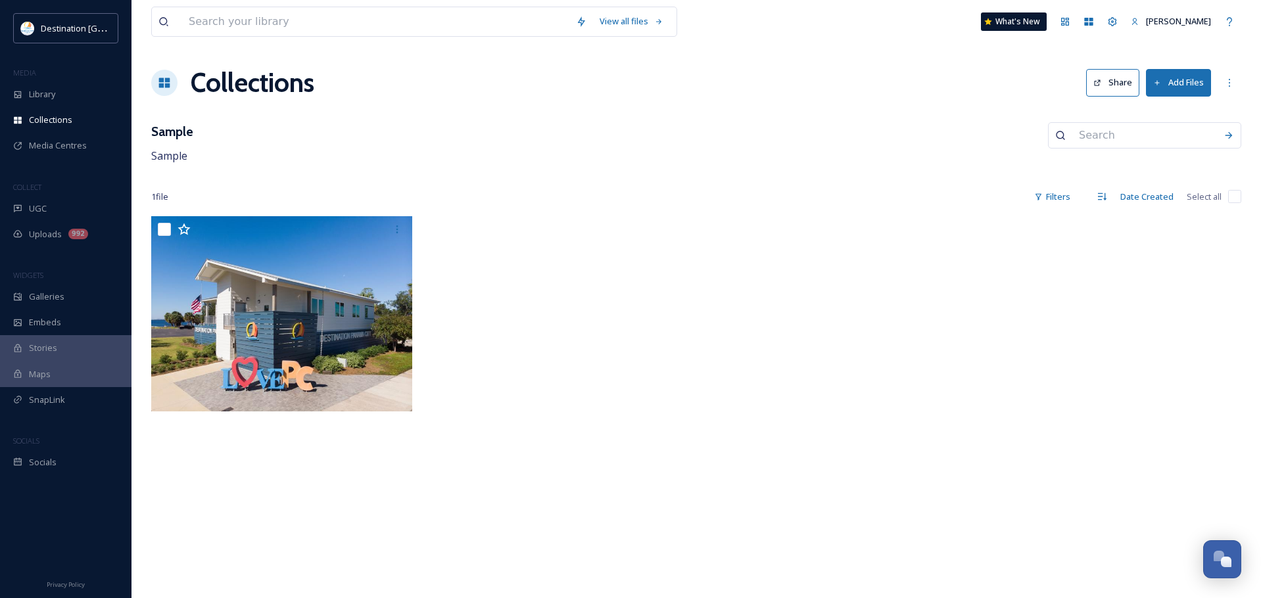
click at [1101, 88] on button "Share" at bounding box center [1112, 82] width 53 height 27
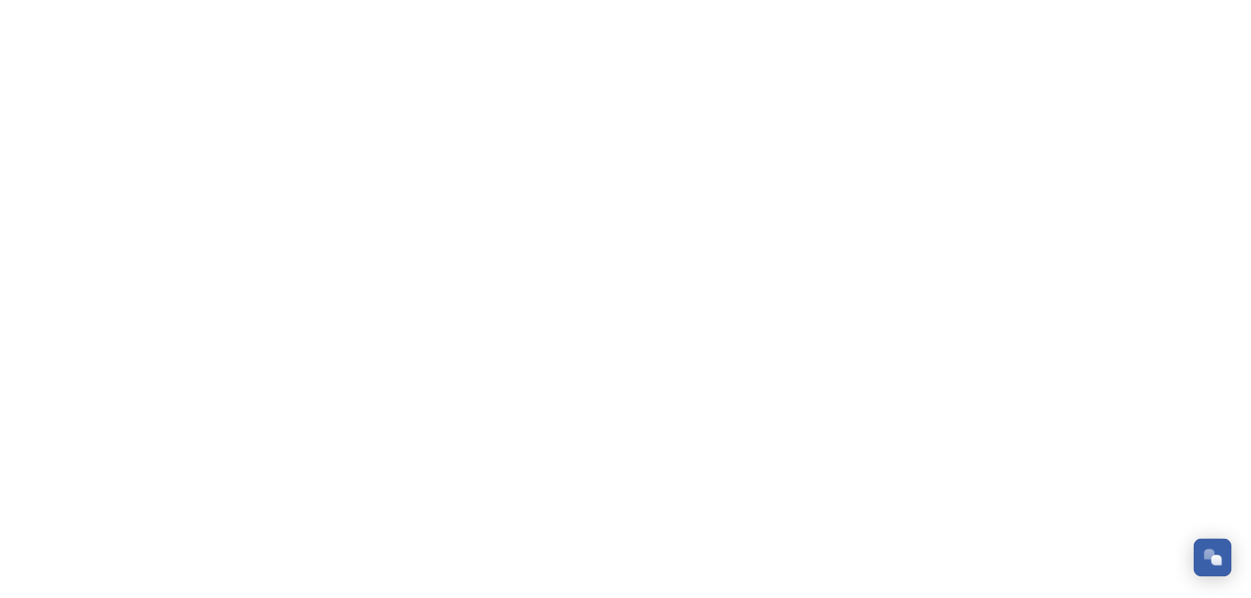
scroll to position [5375, 0]
click at [1233, 554] on div "Open Chat" at bounding box center [1222, 558] width 39 height 22
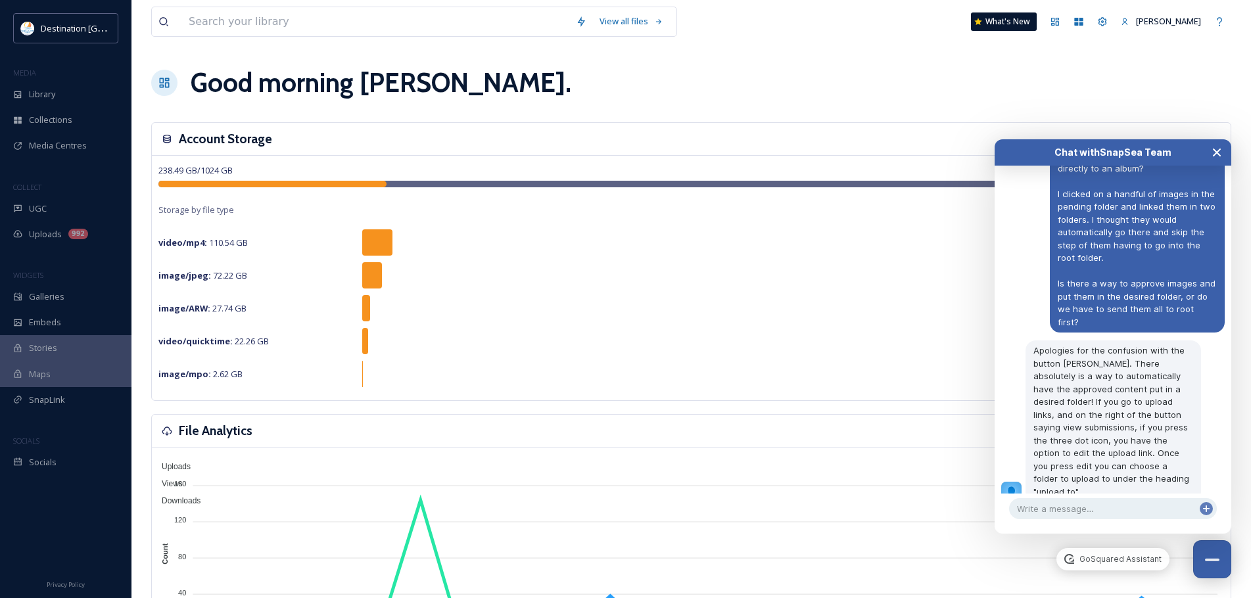
click at [1217, 153] on icon "Close Chat" at bounding box center [1217, 152] width 7 height 7
